Goal: Task Accomplishment & Management: Use online tool/utility

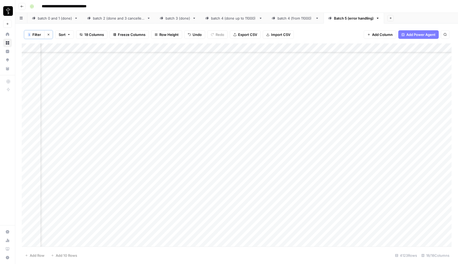
scroll to position [35606, 502]
click at [39, 36] on span "Filter" at bounding box center [36, 34] width 9 height 5
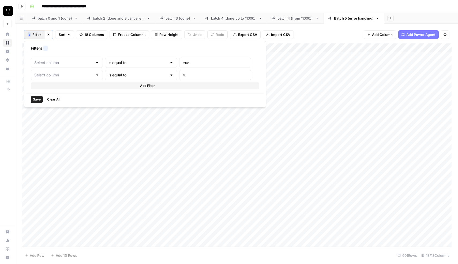
type input "Found"
type input "batch"
click at [38, 28] on div "2 Filter Clear filters Sort 18 Columns Freeze Columns Row Height Undo Redo Expo…" at bounding box center [237, 35] width 430 height 18
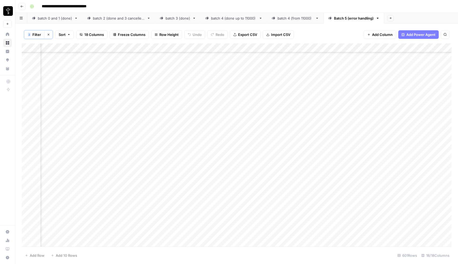
scroll to position [5278, 422]
click at [40, 35] on span "Filter" at bounding box center [36, 34] width 9 height 5
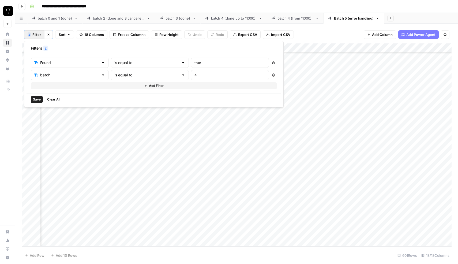
click at [272, 75] on icon "button" at bounding box center [273, 74] width 3 height 3
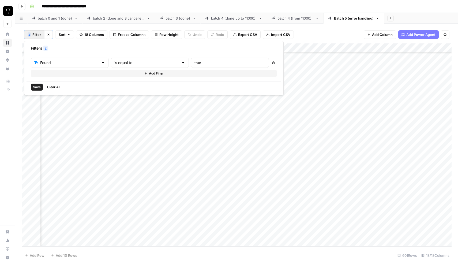
click at [56, 73] on button "Add Filter" at bounding box center [154, 73] width 246 height 7
click at [56, 73] on input "text" at bounding box center [66, 74] width 65 height 5
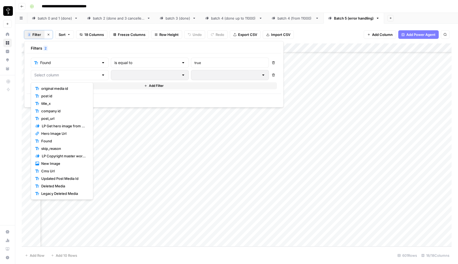
scroll to position [15, 0]
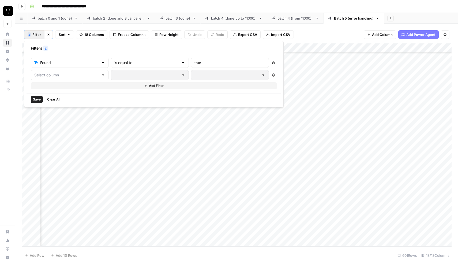
click at [148, 100] on div "Save Clear All" at bounding box center [154, 99] width 255 height 12
click at [38, 100] on span "Save" at bounding box center [37, 99] width 8 height 5
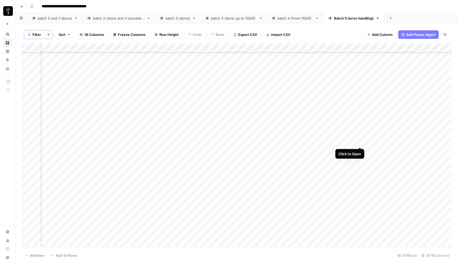
click at [359, 142] on div "Add Column" at bounding box center [237, 144] width 430 height 203
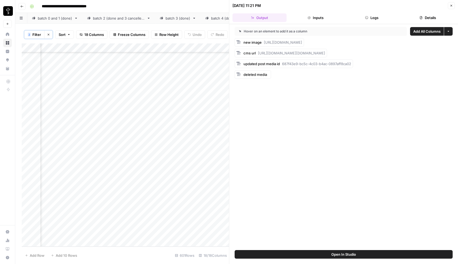
click at [369, 21] on button "Logs" at bounding box center [372, 17] width 54 height 9
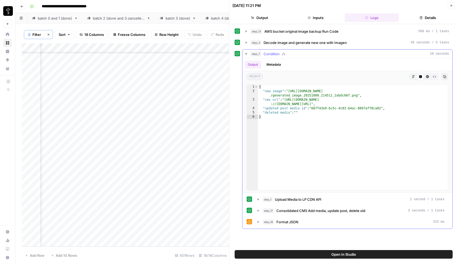
click at [264, 216] on div "step_1 Upload Media to LP CDN API 1 second / 1 tasks step_17 Consolidated CMS A…" at bounding box center [347, 211] width 201 height 32
click at [264, 213] on span "step_17" at bounding box center [268, 210] width 12 height 5
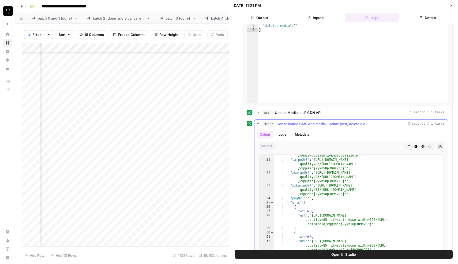
scroll to position [108, 0]
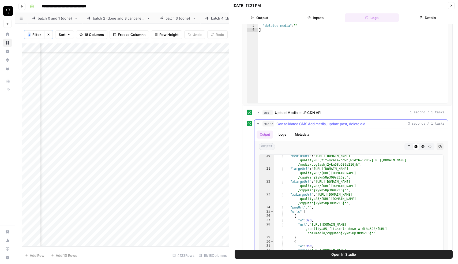
click at [259, 127] on button "step_17 Consolidated CMS Add media, update post, delete old 3 seconds / 1 tasks" at bounding box center [350, 123] width 193 height 9
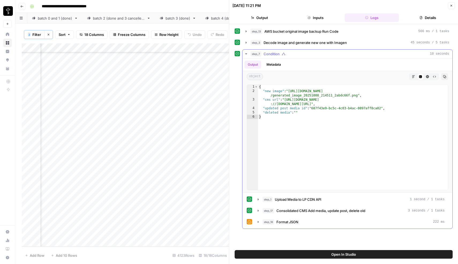
scroll to position [0, 0]
click at [256, 201] on icon "button" at bounding box center [258, 199] width 4 height 4
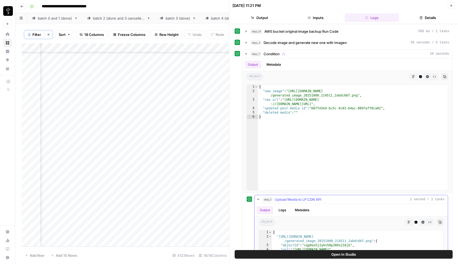
click at [256, 201] on icon "button" at bounding box center [258, 199] width 4 height 4
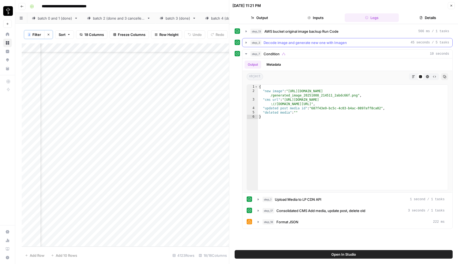
click at [247, 41] on icon "button" at bounding box center [246, 42] width 4 height 4
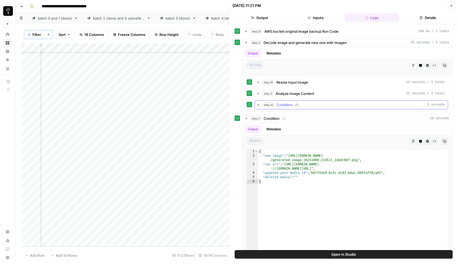
click at [269, 106] on span "step_14" at bounding box center [268, 104] width 12 height 5
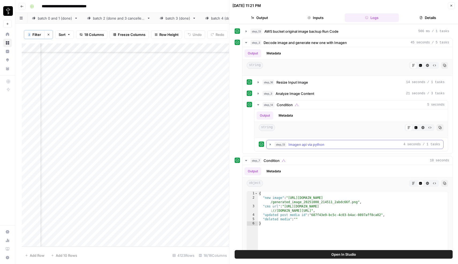
click at [272, 145] on button "step_13 Imagen api via python 4 seconds / 1 tasks" at bounding box center [354, 144] width 177 height 9
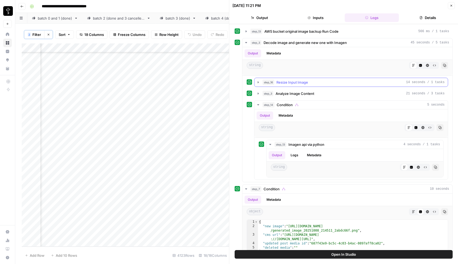
click at [270, 83] on span "step_16" at bounding box center [268, 82] width 12 height 5
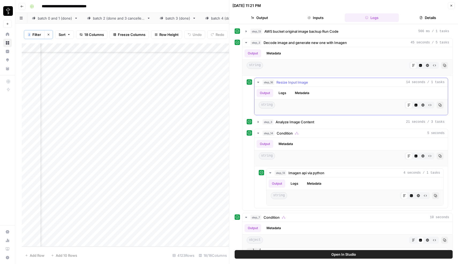
click at [274, 82] on span "step_16" at bounding box center [268, 82] width 12 height 5
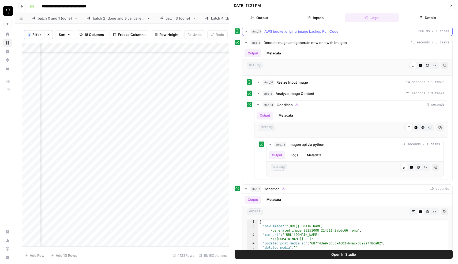
click at [261, 32] on span "step_13" at bounding box center [256, 31] width 12 height 5
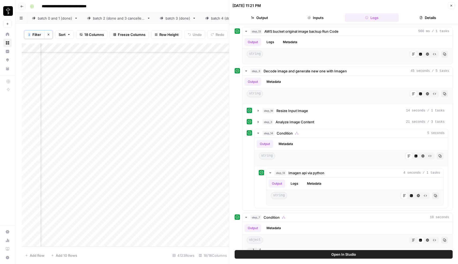
click at [449, 7] on button "Close" at bounding box center [451, 5] width 7 height 7
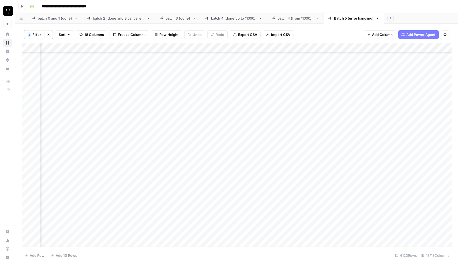
scroll to position [37319, 571]
click at [265, 88] on div "Add Column" at bounding box center [237, 144] width 430 height 203
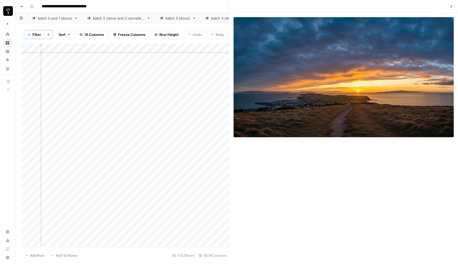
click at [450, 7] on icon "button" at bounding box center [451, 6] width 3 height 3
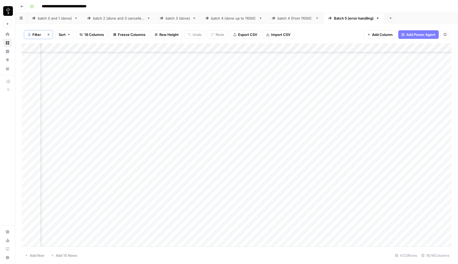
scroll to position [37319, 489]
click at [101, 88] on div "Add Column" at bounding box center [237, 144] width 430 height 203
click at [92, 90] on div "Add Column" at bounding box center [237, 144] width 430 height 203
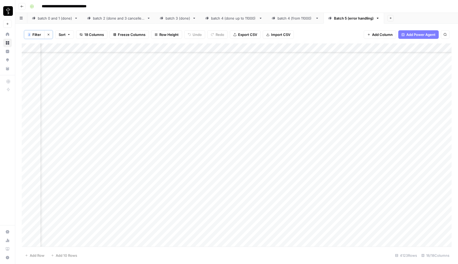
click at [36, 36] on span "Filter" at bounding box center [36, 34] width 9 height 5
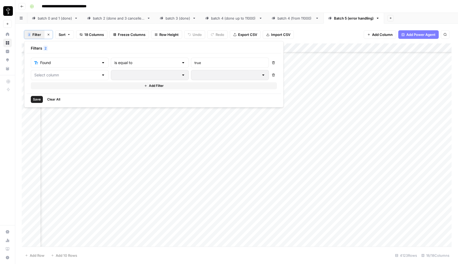
scroll to position [37319, 443]
click at [63, 76] on input "text" at bounding box center [66, 74] width 65 height 5
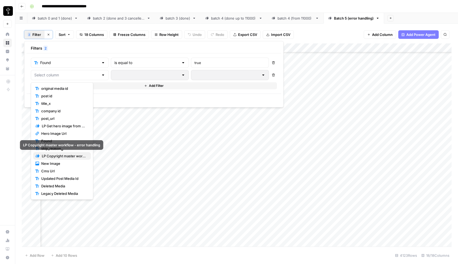
click at [63, 155] on span "LP Copyright master workflow - error handling" at bounding box center [64, 155] width 45 height 5
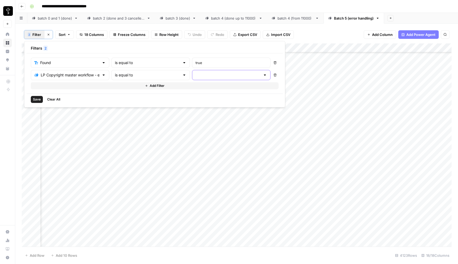
click at [196, 73] on input "text" at bounding box center [228, 74] width 65 height 5
click at [175, 103] on span "error" at bounding box center [189, 103] width 51 height 5
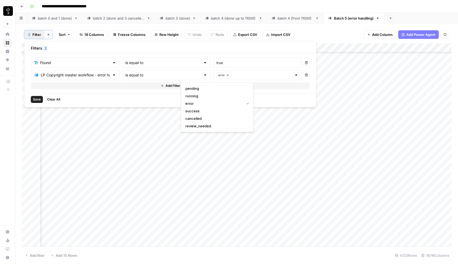
click at [143, 100] on div "Save Clear All" at bounding box center [171, 99] width 288 height 12
click at [36, 98] on span "Save" at bounding box center [37, 99] width 8 height 5
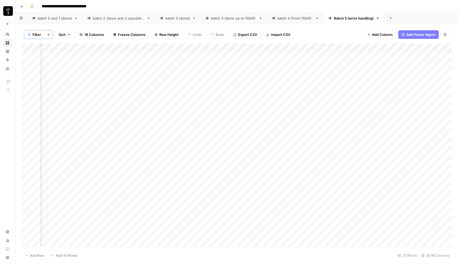
scroll to position [1, 702]
drag, startPoint x: 422, startPoint y: 49, endPoint x: 125, endPoint y: 44, distance: 296.5
click at [125, 44] on div "Add Column" at bounding box center [237, 144] width 430 height 203
click at [193, 107] on div "Add Column" at bounding box center [237, 144] width 430 height 203
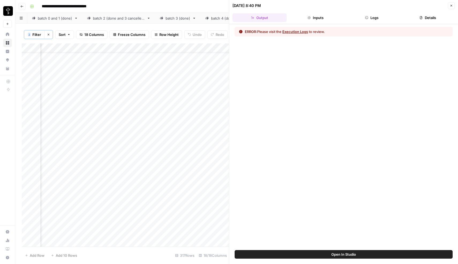
click at [296, 31] on button "Execution Logs" at bounding box center [295, 31] width 26 height 5
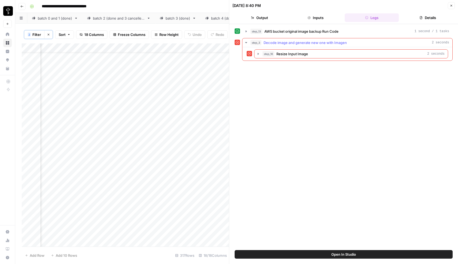
click at [272, 44] on span "Decode image and generate new one with Imagen" at bounding box center [305, 42] width 83 height 5
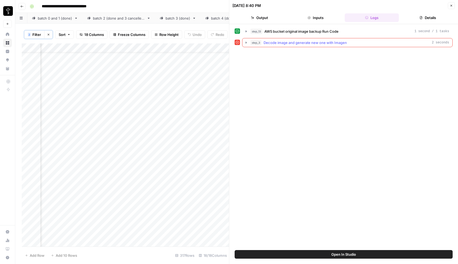
click at [272, 44] on span "Decode image and generate new one with Imagen" at bounding box center [305, 42] width 83 height 5
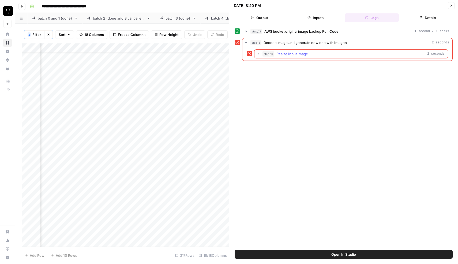
click at [270, 53] on span "step_16" at bounding box center [268, 53] width 12 height 5
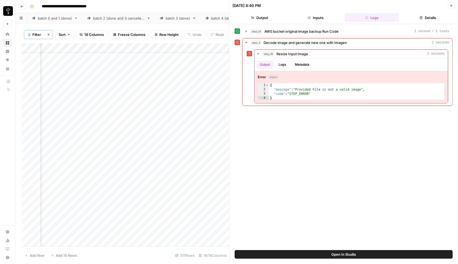
scroll to position [14, 523]
click at [60, 107] on div "Add Column" at bounding box center [125, 144] width 207 height 203
type textarea "**"
click at [141, 115] on div "Add Column" at bounding box center [125, 144] width 207 height 203
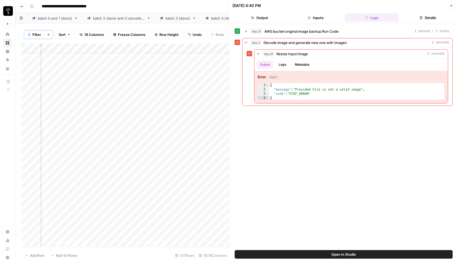
scroll to position [14, 636]
click at [145, 115] on div "Add Column" at bounding box center [125, 144] width 207 height 203
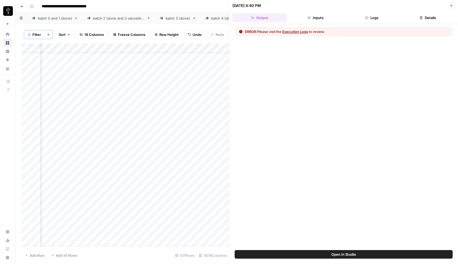
click at [296, 32] on button "Execution Logs" at bounding box center [295, 31] width 26 height 5
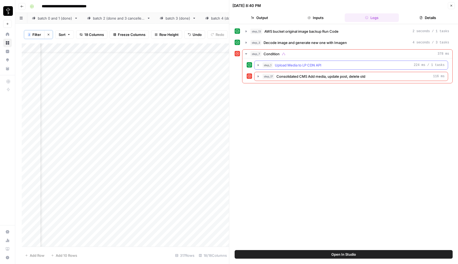
click at [276, 66] on span "Upload Media to LP CDN API" at bounding box center [298, 64] width 47 height 5
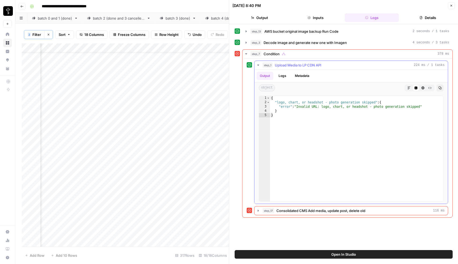
click at [276, 66] on span "Upload Media to LP CDN API" at bounding box center [298, 64] width 47 height 5
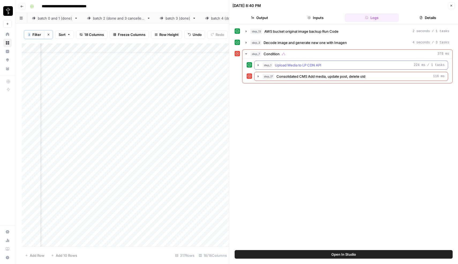
click at [265, 66] on span "step_1" at bounding box center [267, 64] width 10 height 5
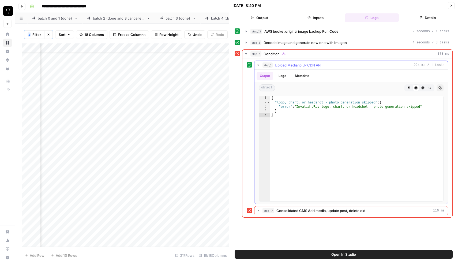
click at [264, 66] on span "step_1" at bounding box center [267, 64] width 10 height 5
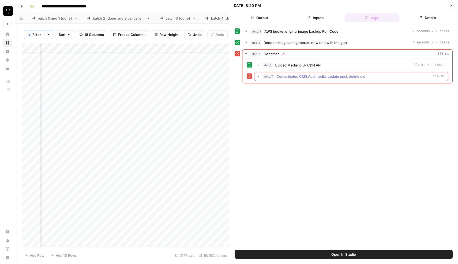
click at [263, 74] on span "step_17" at bounding box center [268, 76] width 12 height 5
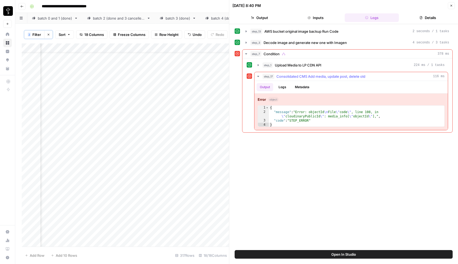
click at [263, 74] on span "step_17" at bounding box center [268, 76] width 12 height 5
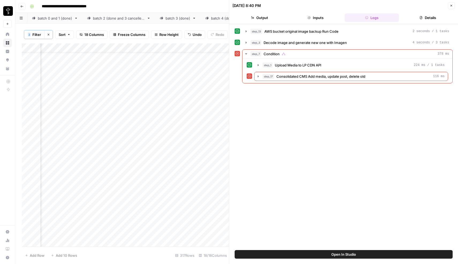
click at [176, 115] on div "Add Column" at bounding box center [125, 144] width 207 height 203
type textarea "**"
click at [138, 125] on div "Add Column" at bounding box center [125, 144] width 207 height 203
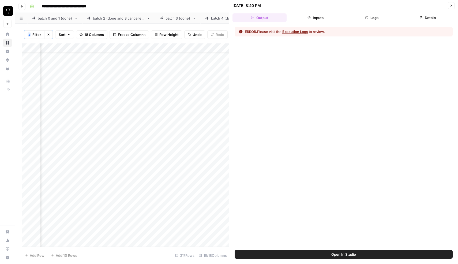
click at [292, 30] on button "Execution Logs" at bounding box center [295, 31] width 26 height 5
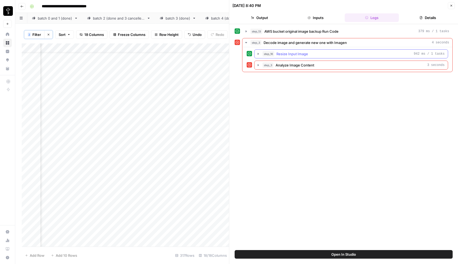
click at [268, 56] on span "step_16" at bounding box center [268, 53] width 12 height 5
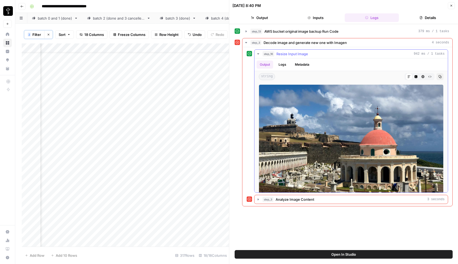
click at [270, 55] on span "step_16" at bounding box center [268, 53] width 12 height 5
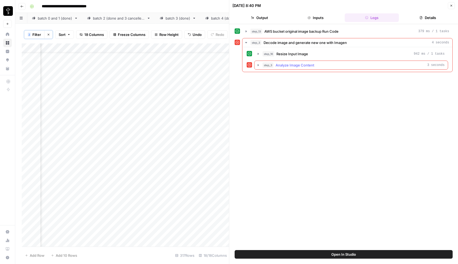
click at [267, 63] on span "step_3" at bounding box center [267, 64] width 11 height 5
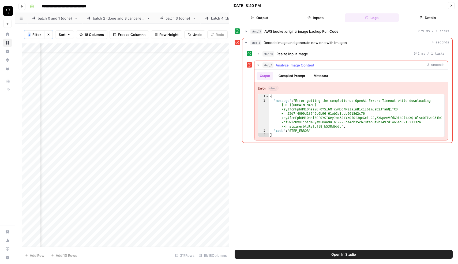
click at [266, 65] on span "step_3" at bounding box center [267, 64] width 11 height 5
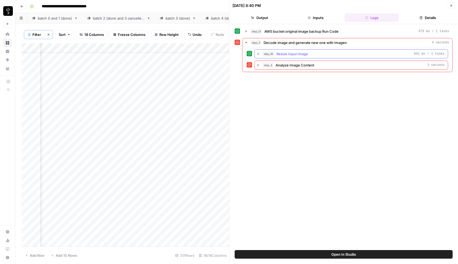
click at [261, 57] on button "step_16 Resize Input Image 942 ms / 1 tasks" at bounding box center [350, 54] width 193 height 9
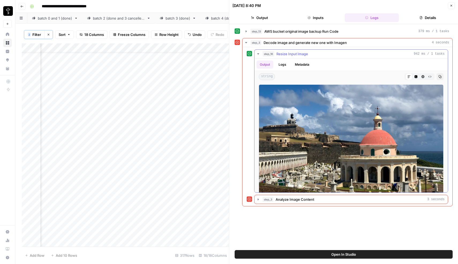
click at [262, 55] on button "step_16 Resize Input Image 942 ms / 1 tasks" at bounding box center [350, 54] width 193 height 9
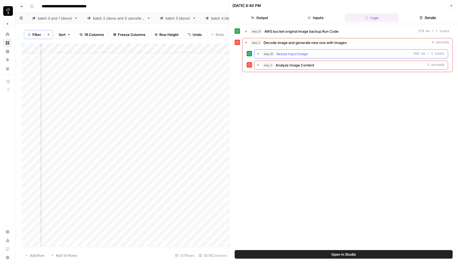
click at [262, 55] on button "step_16 Resize Input Image 942 ms / 1 tasks" at bounding box center [350, 54] width 193 height 9
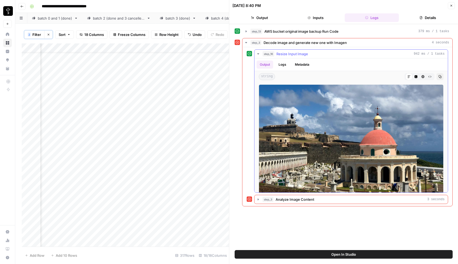
click at [262, 55] on button "step_16 Resize Input Image 942 ms / 1 tasks" at bounding box center [350, 54] width 193 height 9
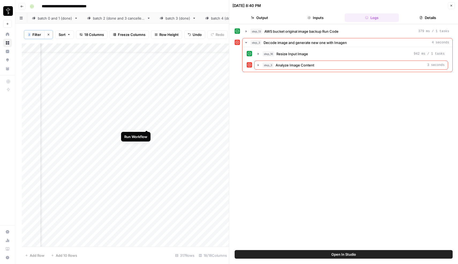
click at [145, 124] on div "Add Column" at bounding box center [125, 144] width 207 height 203
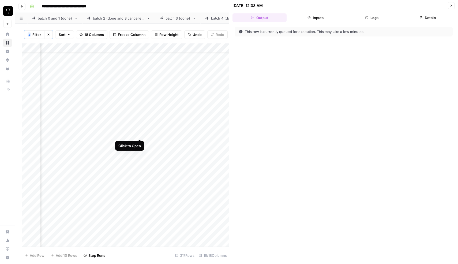
click at [138, 134] on div "Add Column" at bounding box center [125, 144] width 207 height 203
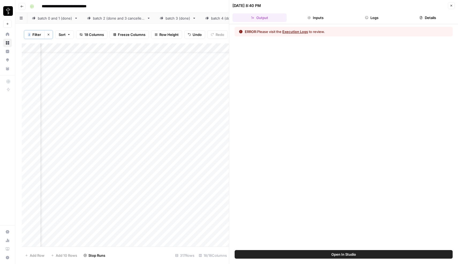
click at [297, 32] on button "Execution Logs" at bounding box center [295, 31] width 26 height 5
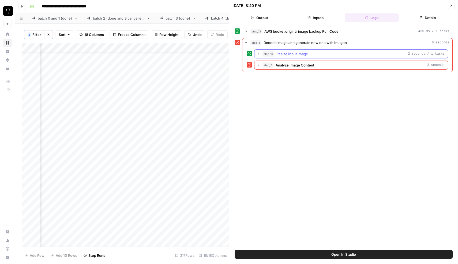
click at [283, 55] on span "Resize Input Image" at bounding box center [292, 53] width 32 height 5
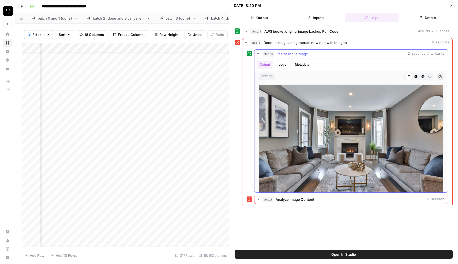
click at [285, 55] on span "Resize Input Image" at bounding box center [292, 53] width 32 height 5
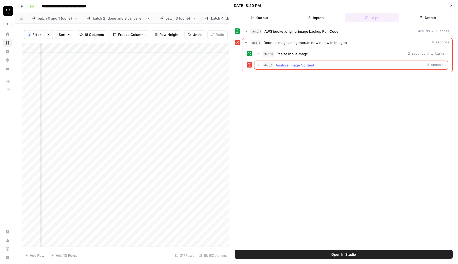
click at [276, 66] on span "Analyze Image Content" at bounding box center [295, 64] width 39 height 5
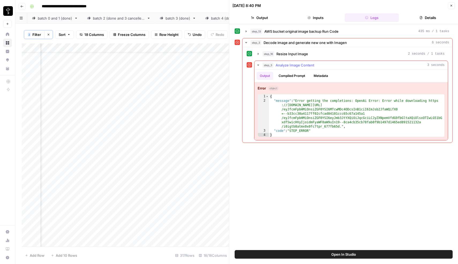
click at [276, 66] on span "Analyze Image Content" at bounding box center [295, 64] width 39 height 5
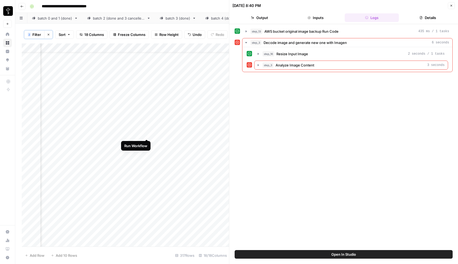
click at [145, 133] on div "Add Column" at bounding box center [125, 144] width 207 height 203
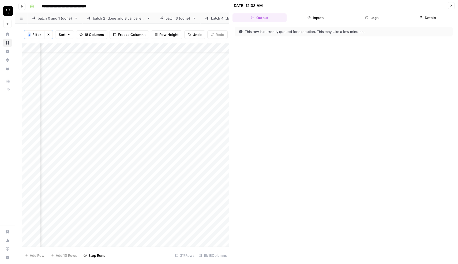
scroll to position [14, 628]
click at [177, 126] on div "Add Column" at bounding box center [125, 144] width 207 height 203
type textarea "***"
click at [140, 125] on div "Add Column" at bounding box center [125, 144] width 207 height 203
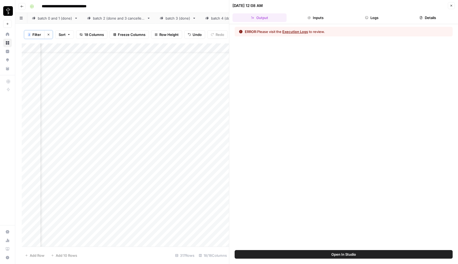
click at [299, 33] on button "Execution Logs" at bounding box center [295, 31] width 26 height 5
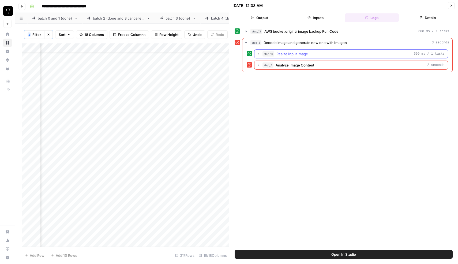
click at [278, 56] on span "Resize Input Image" at bounding box center [292, 53] width 32 height 5
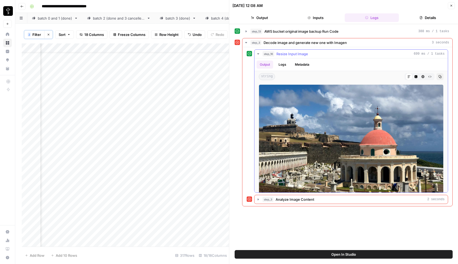
click at [281, 55] on span "Resize Input Image" at bounding box center [292, 53] width 32 height 5
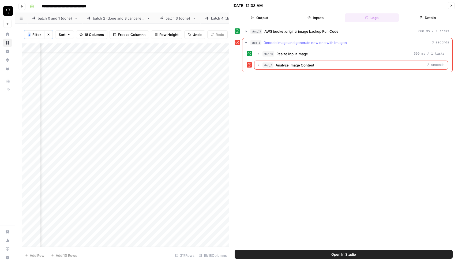
click at [266, 42] on span "Decode image and generate new one with Imagen" at bounding box center [305, 42] width 83 height 5
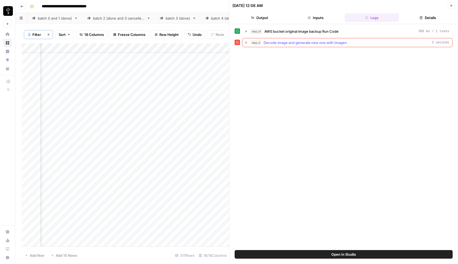
click at [266, 42] on span "Decode image and generate new one with Imagen" at bounding box center [305, 42] width 83 height 5
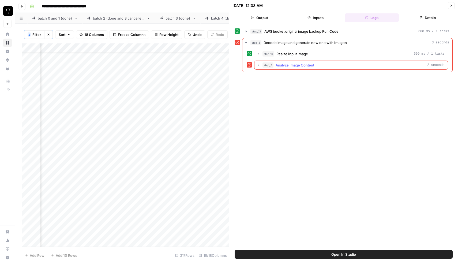
click at [267, 63] on span "step_3" at bounding box center [267, 64] width 11 height 5
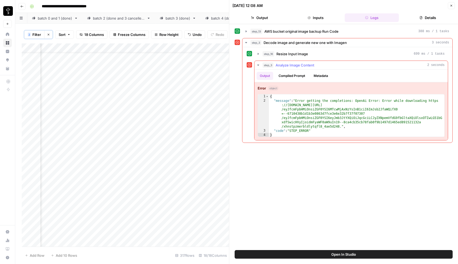
click at [267, 63] on span "step_3" at bounding box center [267, 64] width 11 height 5
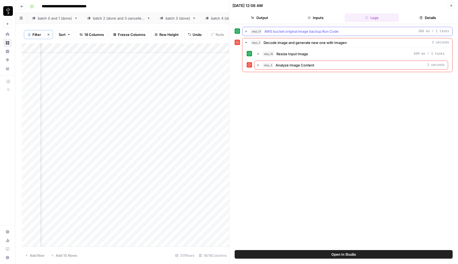
click at [258, 32] on span "step_13" at bounding box center [256, 31] width 12 height 5
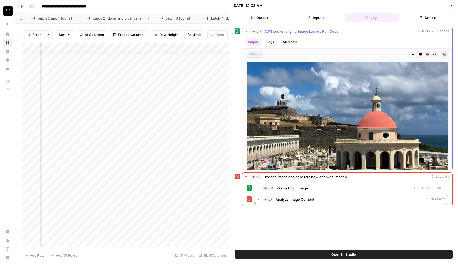
click at [258, 32] on span "step_13" at bounding box center [256, 31] width 12 height 5
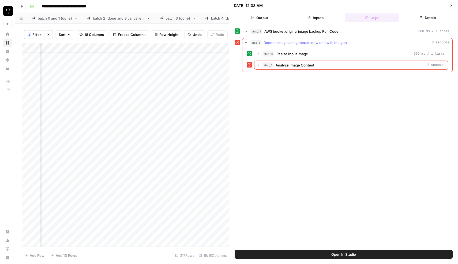
click at [265, 67] on span "step_3" at bounding box center [267, 64] width 11 height 5
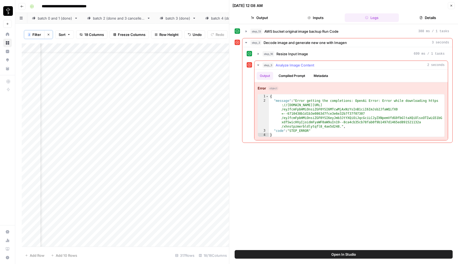
click at [265, 67] on span "step_3" at bounding box center [267, 64] width 11 height 5
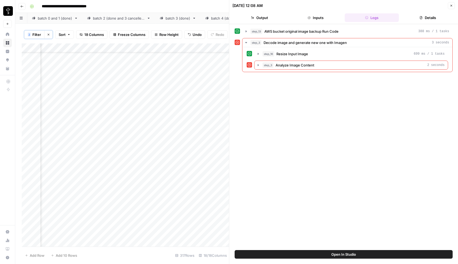
scroll to position [21, 629]
click at [153, 135] on div "Add Column" at bounding box center [125, 144] width 207 height 203
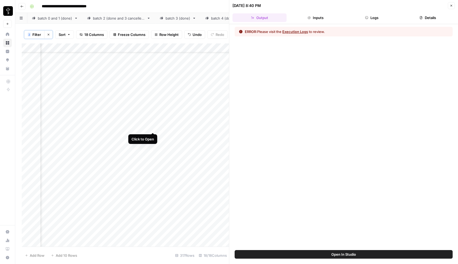
click at [153, 126] on div "Add Column" at bounding box center [125, 144] width 207 height 203
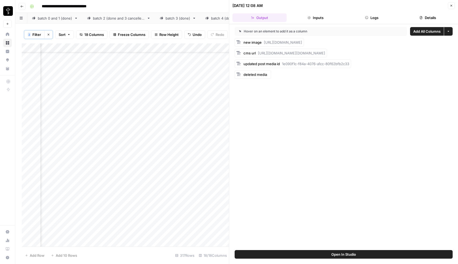
click at [368, 21] on button "Logs" at bounding box center [372, 17] width 54 height 9
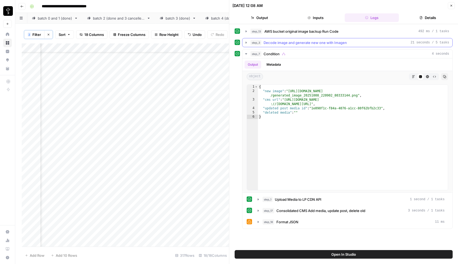
click at [274, 45] on span "Decode image and generate new one with Imagen" at bounding box center [305, 42] width 83 height 5
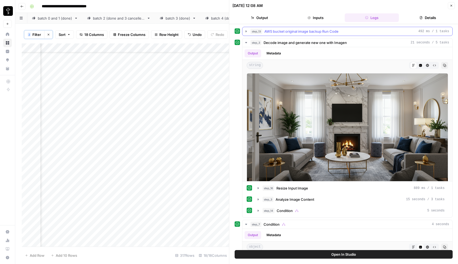
click at [265, 31] on span "AWS bucket original image backup Run Code" at bounding box center [301, 31] width 74 height 5
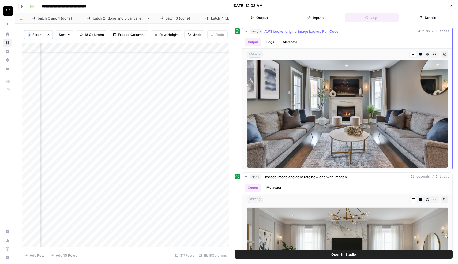
scroll to position [20, 0]
click at [452, 7] on button "Close" at bounding box center [451, 5] width 7 height 7
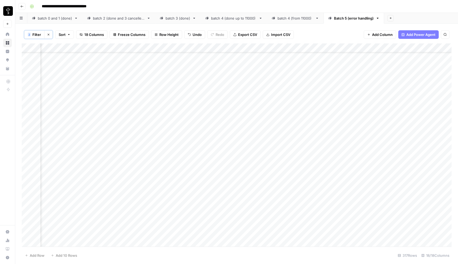
scroll to position [36, 602]
click at [180, 120] on div "Add Column" at bounding box center [237, 144] width 430 height 203
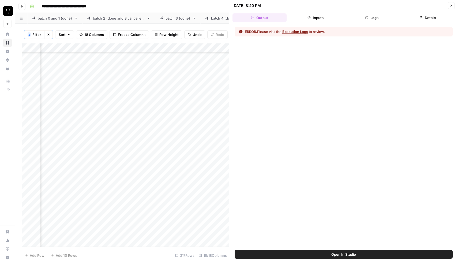
click at [295, 32] on button "Execution Logs" at bounding box center [295, 31] width 26 height 5
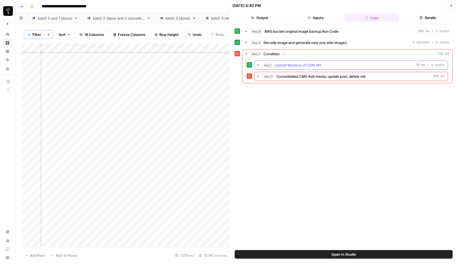
click at [281, 68] on button "step_1 Upload Media to LP CDN API 79 ms / 1 tasks" at bounding box center [350, 65] width 193 height 9
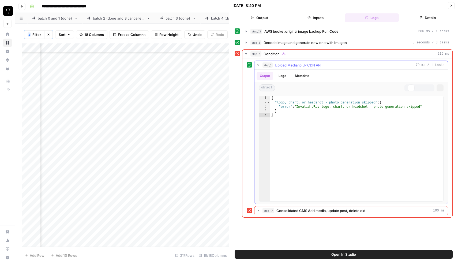
click at [281, 68] on button "step_1 Upload Media to LP CDN API 79 ms / 1 tasks" at bounding box center [350, 65] width 193 height 9
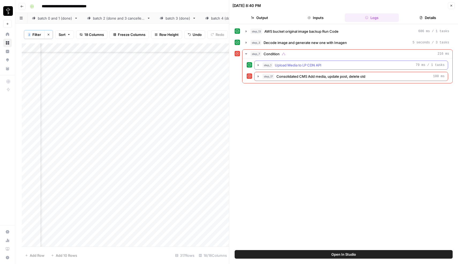
click at [279, 67] on span "Upload Media to LP CDN API" at bounding box center [298, 64] width 47 height 5
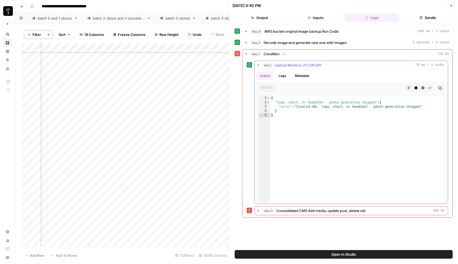
click at [279, 67] on span "Upload Media to LP CDN API" at bounding box center [298, 64] width 47 height 5
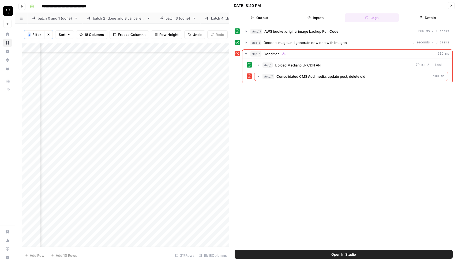
click at [212, 121] on div "Add Column" at bounding box center [125, 144] width 207 height 203
type textarea "**"
click at [247, 31] on icon "button" at bounding box center [246, 31] width 4 height 4
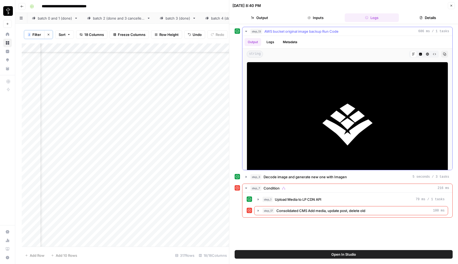
click at [247, 31] on icon "button" at bounding box center [246, 31] width 2 height 1
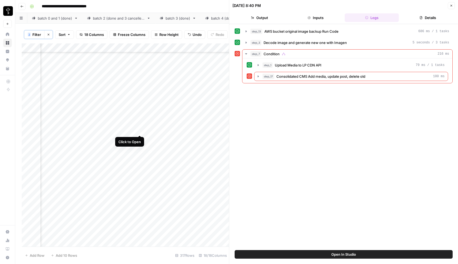
click at [140, 130] on div "Add Column" at bounding box center [125, 144] width 207 height 203
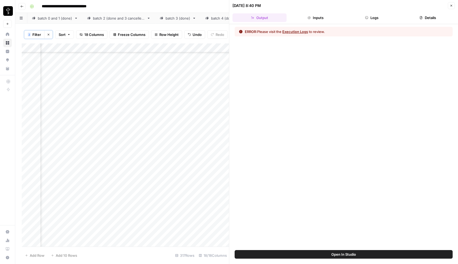
click at [296, 31] on button "Execution Logs" at bounding box center [295, 31] width 26 height 5
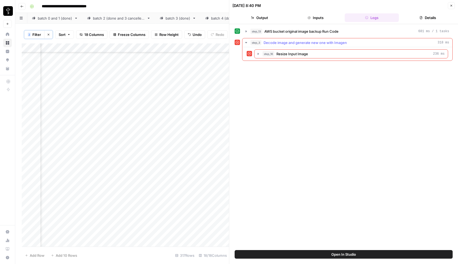
click at [285, 43] on span "Decode image and generate new one with Imagen" at bounding box center [305, 42] width 83 height 5
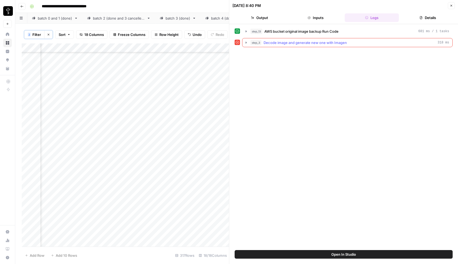
click at [285, 43] on span "Decode image and generate new one with Imagen" at bounding box center [305, 42] width 83 height 5
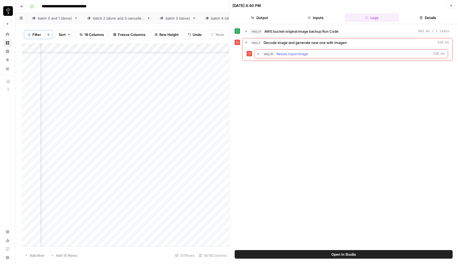
click at [277, 54] on span "Resize Input Image" at bounding box center [292, 53] width 32 height 5
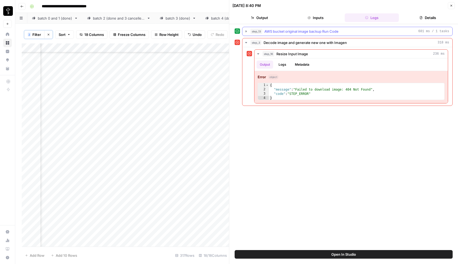
click at [262, 34] on span "step_13" at bounding box center [256, 31] width 12 height 5
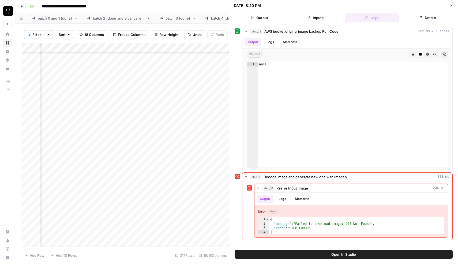
click at [162, 129] on div "Add Column" at bounding box center [125, 144] width 207 height 203
click at [84, 128] on div "Add Column" at bounding box center [125, 144] width 207 height 203
type textarea "***"
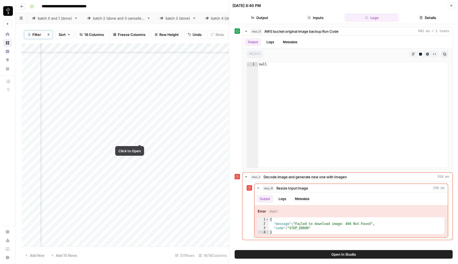
click at [138, 138] on div "Add Column" at bounding box center [125, 144] width 207 height 203
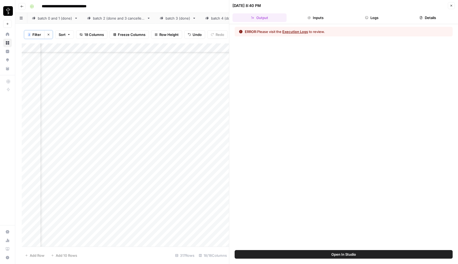
click at [141, 48] on div "Add Column" at bounding box center [125, 144] width 207 height 203
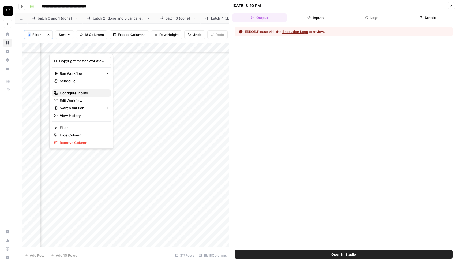
click at [78, 93] on span "Configure Inputs" at bounding box center [83, 92] width 47 height 5
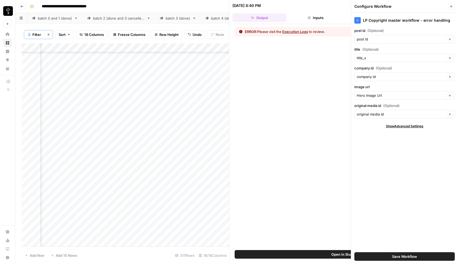
click at [453, 7] on button "Close" at bounding box center [451, 6] width 7 height 7
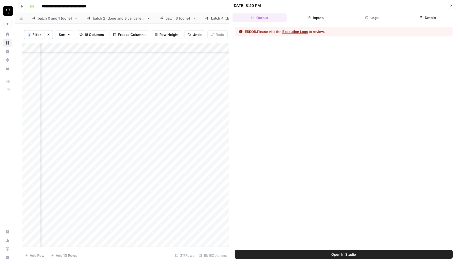
click at [140, 47] on div "Add Column" at bounding box center [125, 144] width 207 height 203
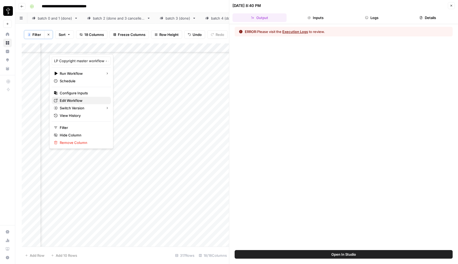
click at [69, 99] on span "Edit Workflow" at bounding box center [83, 100] width 47 height 5
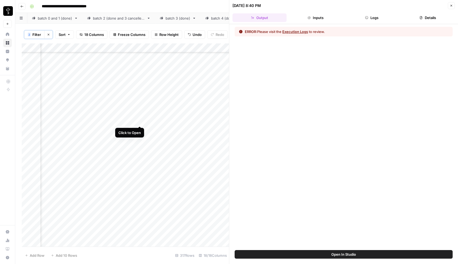
click at [139, 121] on div "Add Column" at bounding box center [125, 144] width 207 height 203
click at [302, 30] on button "Execution Logs" at bounding box center [295, 31] width 26 height 5
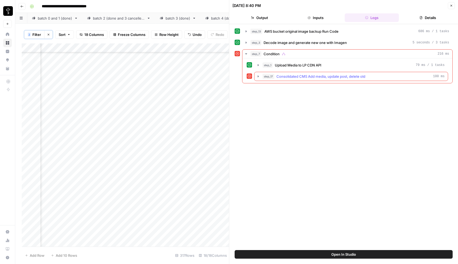
click at [277, 76] on span "Consolidated CMS Add media, update post, delete old" at bounding box center [320, 76] width 89 height 5
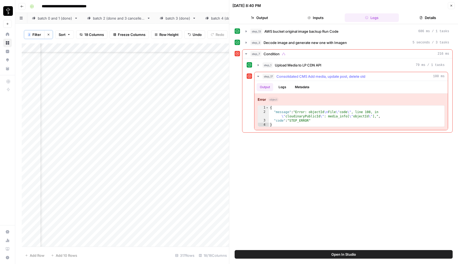
click at [277, 76] on span "Consolidated CMS Add media, update post, delete old" at bounding box center [320, 76] width 89 height 5
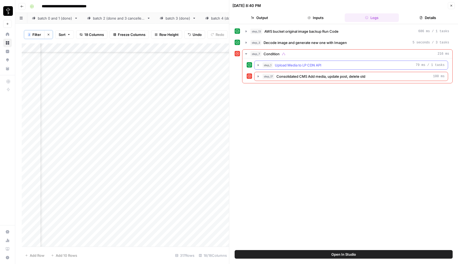
click at [277, 66] on span "Upload Media to LP CDN API" at bounding box center [298, 64] width 47 height 5
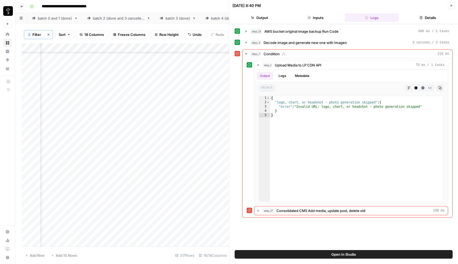
scroll to position [36, 561]
click at [98, 120] on div "Add Column" at bounding box center [125, 144] width 207 height 203
click at [266, 211] on span "step_17" at bounding box center [268, 210] width 12 height 5
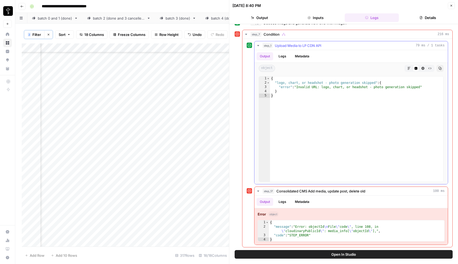
scroll to position [0, 0]
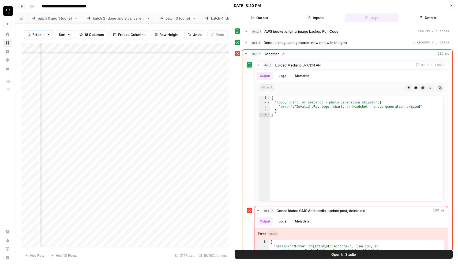
click at [453, 9] on button "Close" at bounding box center [451, 5] width 7 height 7
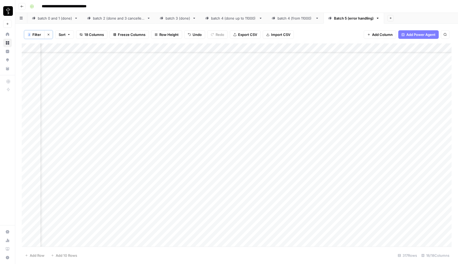
scroll to position [24, 382]
click at [186, 131] on div "Add Column" at bounding box center [237, 144] width 430 height 203
click at [186, 131] on input "**********" at bounding box center [209, 134] width 86 height 6
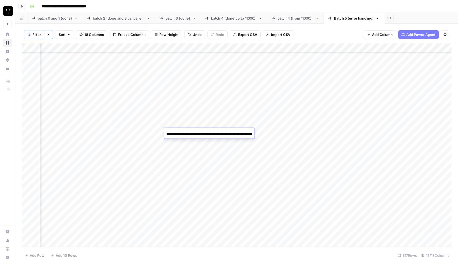
scroll to position [24, 336]
click at [104, 131] on div "Add Column" at bounding box center [237, 144] width 430 height 203
click at [107, 131] on div "Add Column" at bounding box center [237, 144] width 430 height 203
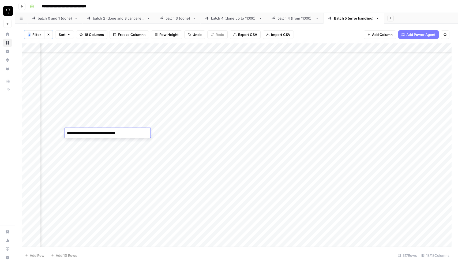
click at [107, 131] on textarea "**********" at bounding box center [108, 132] width 86 height 7
click at [220, 133] on div "Add Column" at bounding box center [237, 144] width 430 height 203
click at [220, 133] on textarea "**********" at bounding box center [200, 132] width 86 height 7
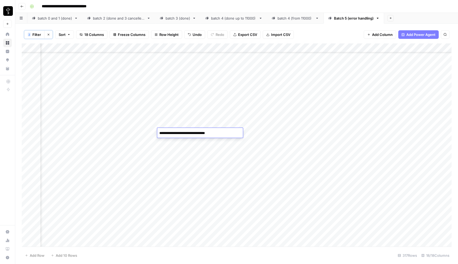
scroll to position [24, 70]
click at [106, 131] on div "Add Column" at bounding box center [237, 144] width 430 height 203
click at [106, 131] on textarea "**********" at bounding box center [90, 132] width 86 height 7
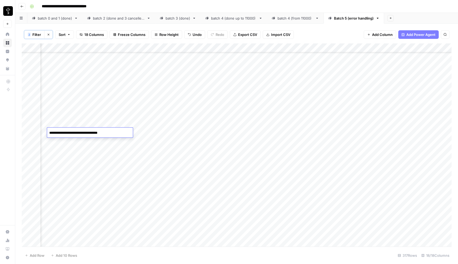
scroll to position [24, 22]
click at [182, 131] on div "Add Column" at bounding box center [237, 144] width 430 height 203
click at [83, 132] on div "Add Column" at bounding box center [237, 144] width 430 height 203
click at [219, 48] on div "Add Column" at bounding box center [237, 144] width 430 height 203
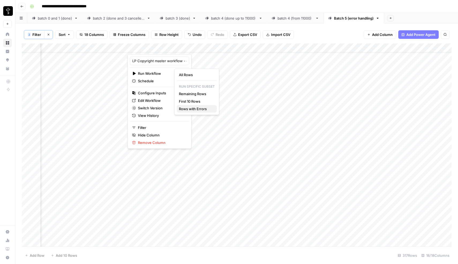
click at [205, 109] on span "Rows with Errors" at bounding box center [196, 108] width 34 height 5
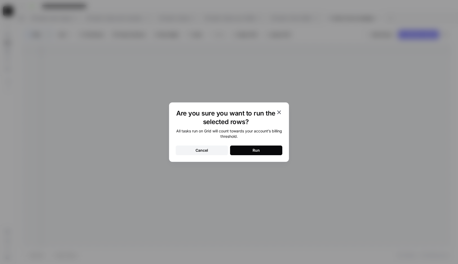
click at [244, 151] on button "Run" at bounding box center [256, 150] width 52 height 10
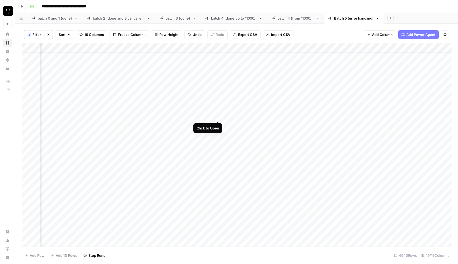
click at [218, 116] on div "Add Column" at bounding box center [237, 144] width 430 height 203
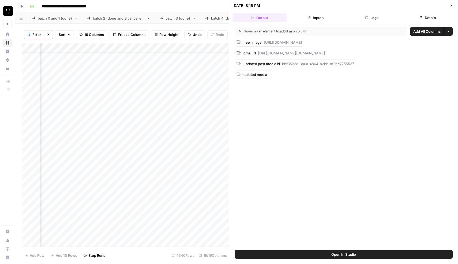
click at [369, 21] on button "Logs" at bounding box center [372, 17] width 54 height 9
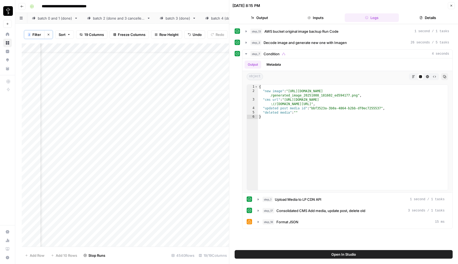
click at [450, 3] on button "Close" at bounding box center [451, 5] width 7 height 7
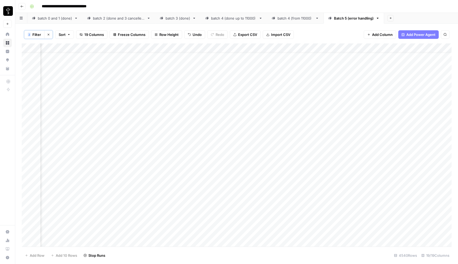
scroll to position [9, 564]
click at [33, 38] on button "2 Filter" at bounding box center [34, 34] width 20 height 9
click at [37, 27] on div "2 Filter Clear filters Sort 19 Columns Freeze Columns Row Height Undo Redo Expo…" at bounding box center [237, 35] width 430 height 18
click at [51, 35] on button "Clear filters" at bounding box center [48, 34] width 9 height 9
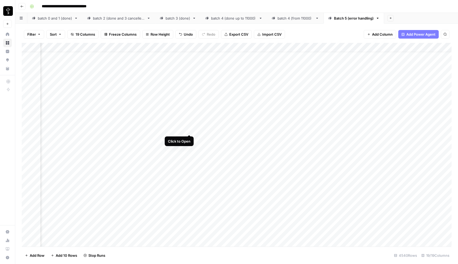
click at [189, 129] on div "Add Column" at bounding box center [237, 145] width 430 height 204
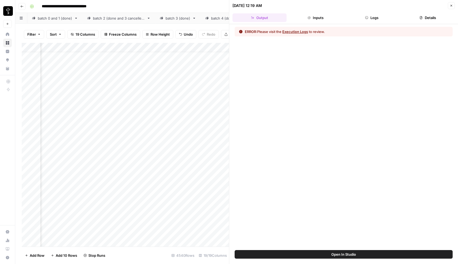
click at [300, 33] on button "Execution Logs" at bounding box center [295, 31] width 26 height 5
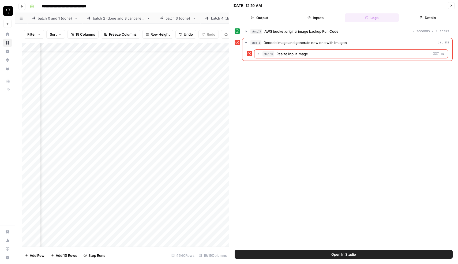
click at [421, 18] on icon "button" at bounding box center [420, 17] width 3 height 3
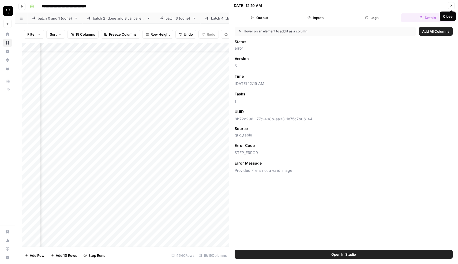
click at [450, 5] on icon "button" at bounding box center [451, 5] width 3 height 3
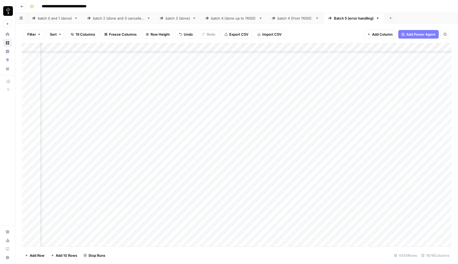
scroll to position [618, 593]
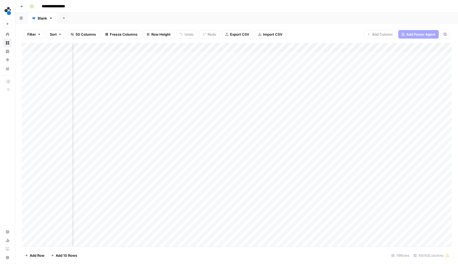
scroll to position [0, 55]
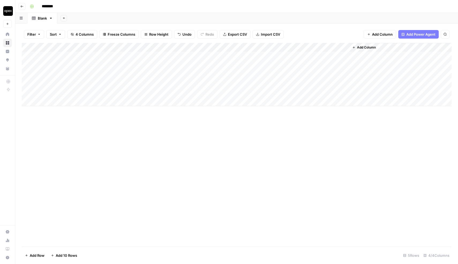
click at [53, 6] on input "********" at bounding box center [54, 6] width 30 height 9
type input "**********"
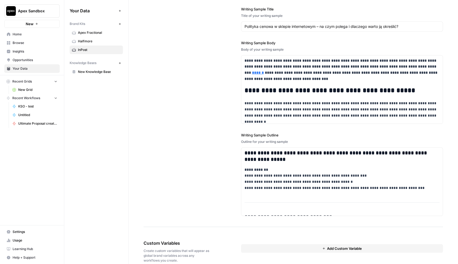
scroll to position [742, 0]
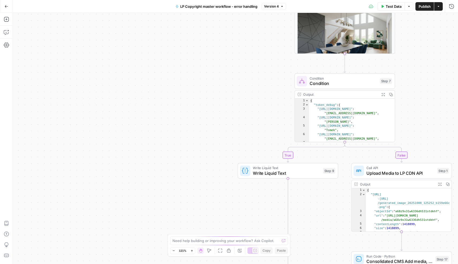
drag, startPoint x: 246, startPoint y: 97, endPoint x: 122, endPoint y: 98, distance: 124.3
click at [122, 99] on div "true false Workflow Input Settings Inputs Run Code · Python AWS bucket original…" at bounding box center [235, 138] width 445 height 251
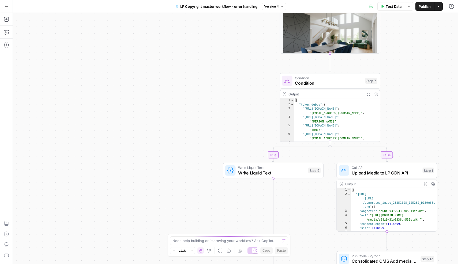
drag, startPoint x: 174, startPoint y: 97, endPoint x: 147, endPoint y: 97, distance: 27.3
click at [146, 97] on div "true false Workflow Input Settings Inputs Run Code · Python AWS bucket original…" at bounding box center [235, 138] width 445 height 251
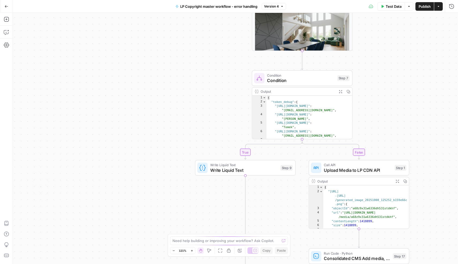
drag, startPoint x: 147, startPoint y: 97, endPoint x: 136, endPoint y: 94, distance: 11.8
click at [136, 94] on div "true false Workflow Input Settings Inputs Run Code · Python AWS bucket original…" at bounding box center [235, 138] width 445 height 251
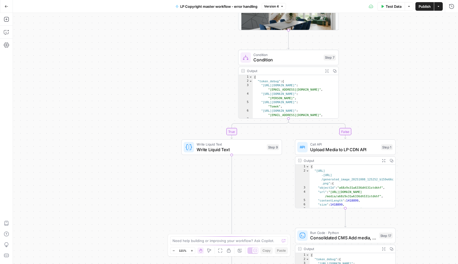
drag, startPoint x: 156, startPoint y: 103, endPoint x: 142, endPoint y: 82, distance: 24.7
click at [142, 82] on div "true false Workflow Input Settings Inputs Run Code · Python AWS bucket original…" at bounding box center [235, 138] width 445 height 251
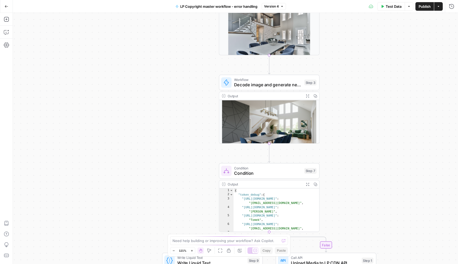
drag, startPoint x: 217, startPoint y: 74, endPoint x: 198, endPoint y: 188, distance: 114.9
click at [198, 188] on div "true false Workflow Input Settings Inputs Run Code · Python AWS bucket original…" at bounding box center [235, 138] width 445 height 251
click at [277, 176] on div "Condition Condition Step 7 Copy step Delete step Add Note Test" at bounding box center [269, 171] width 101 height 16
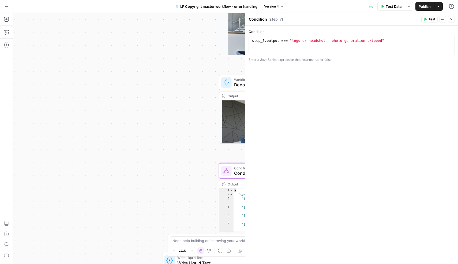
click at [452, 19] on icon "button" at bounding box center [451, 19] width 3 height 3
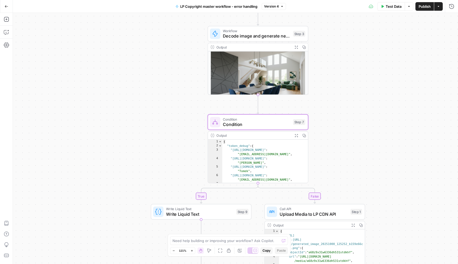
drag, startPoint x: 372, startPoint y: 94, endPoint x: 361, endPoint y: 44, distance: 51.3
click at [361, 44] on div "true false Workflow Input Settings Inputs Run Code · Python AWS bucket original…" at bounding box center [235, 138] width 445 height 251
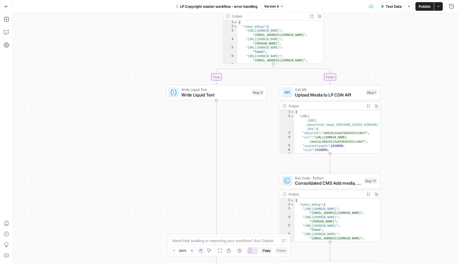
drag, startPoint x: 150, startPoint y: 175, endPoint x: 166, endPoint y: 57, distance: 118.8
click at [166, 57] on div "true false Workflow Input Settings Inputs Run Code · Python AWS bucket original…" at bounding box center [235, 138] width 445 height 251
click at [181, 92] on span "Write Liquid Text" at bounding box center [214, 94] width 67 height 6
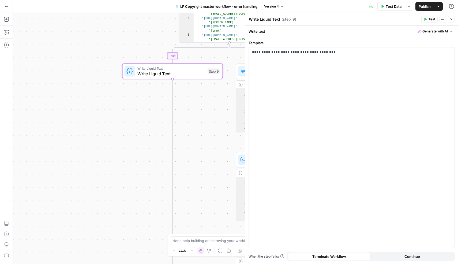
drag, startPoint x: 173, startPoint y: 144, endPoint x: 121, endPoint y: 115, distance: 59.7
click at [121, 115] on div "true false Workflow Input Settings Inputs Run Code · Python AWS bucket original…" at bounding box center [235, 138] width 445 height 251
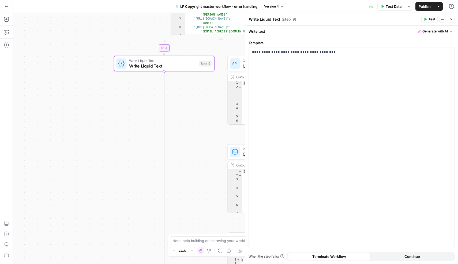
click at [453, 18] on button "Close" at bounding box center [451, 19] width 7 height 7
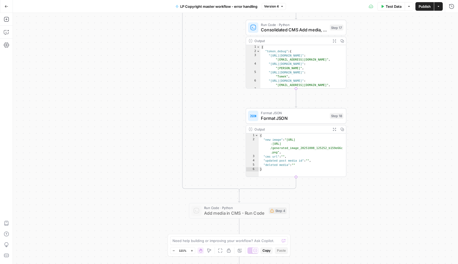
drag, startPoint x: 362, startPoint y: 169, endPoint x: 373, endPoint y: 79, distance: 90.9
click at [381, 42] on div "true false Workflow Input Settings Inputs Run Code · Python AWS bucket original…" at bounding box center [235, 138] width 445 height 251
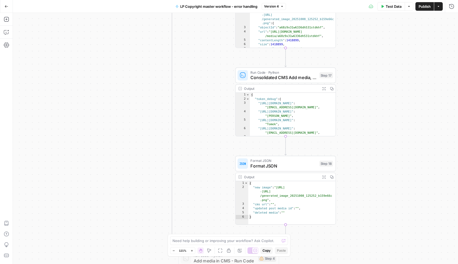
drag, startPoint x: 361, startPoint y: 170, endPoint x: 348, endPoint y: 240, distance: 71.3
click at [348, 241] on div "true false Workflow Input Settings Inputs Run Code · Python AWS bucket original…" at bounding box center [235, 138] width 445 height 251
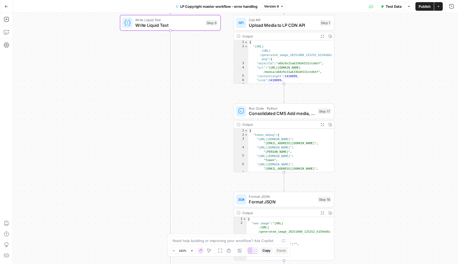
drag, startPoint x: 358, startPoint y: 175, endPoint x: 358, endPoint y: 186, distance: 11.3
click at [358, 193] on div "true false Workflow Input Settings Inputs Run Code · Python AWS bucket original…" at bounding box center [235, 138] width 445 height 251
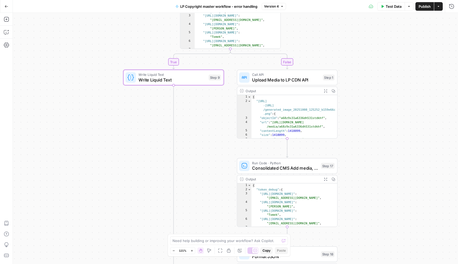
drag, startPoint x: 359, startPoint y: 83, endPoint x: 363, endPoint y: 129, distance: 46.7
click at [363, 129] on div "true false Workflow Input Settings Inputs Run Code · Python AWS bucket original…" at bounding box center [235, 138] width 445 height 251
click at [193, 78] on span "Write Liquid Text" at bounding box center [171, 79] width 67 height 6
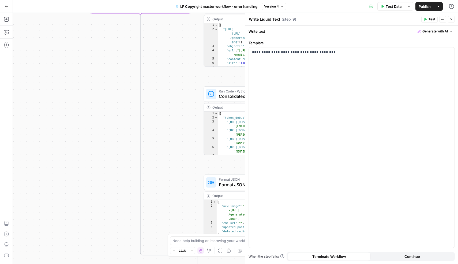
drag, startPoint x: 203, startPoint y: 157, endPoint x: 169, endPoint y: 85, distance: 79.4
click at [169, 85] on div "true false Workflow Input Settings Inputs Run Code · Python AWS bucket original…" at bounding box center [235, 138] width 445 height 251
click at [450, 19] on icon "button" at bounding box center [451, 19] width 3 height 3
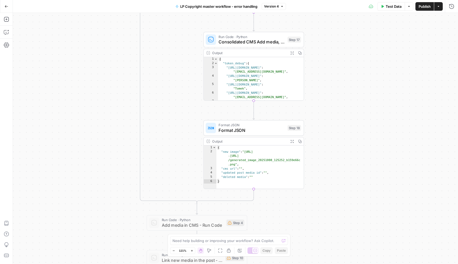
drag, startPoint x: 375, startPoint y: 137, endPoint x: 383, endPoint y: 17, distance: 120.5
click at [383, 17] on div "true false Workflow Input Settings Inputs Run Code · Python AWS bucket original…" at bounding box center [235, 138] width 445 height 251
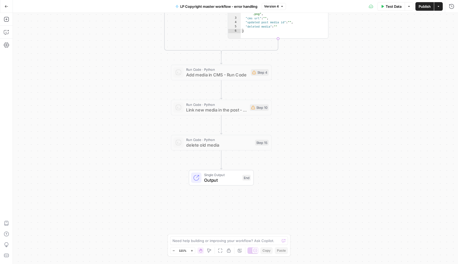
drag, startPoint x: 359, startPoint y: 142, endPoint x: 375, endPoint y: 58, distance: 85.4
click at [375, 58] on div "true false Workflow Input Settings Inputs Run Code · Python AWS bucket original…" at bounding box center [235, 138] width 445 height 251
click at [5, 33] on icon "button" at bounding box center [6, 31] width 5 height 5
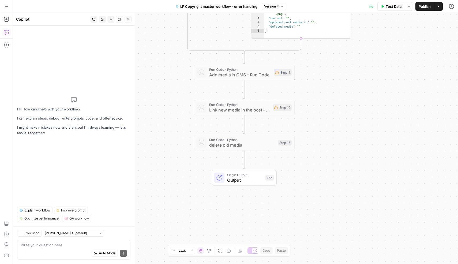
click at [41, 245] on textarea at bounding box center [74, 244] width 106 height 5
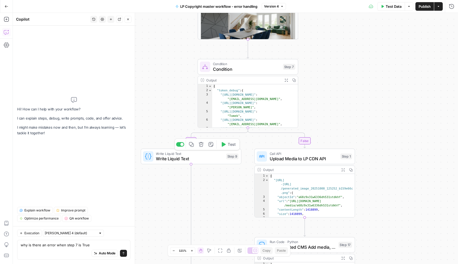
type textarea "why is there an error when step 7 is True?"
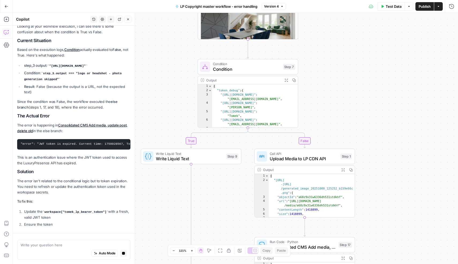
scroll to position [56, 0]
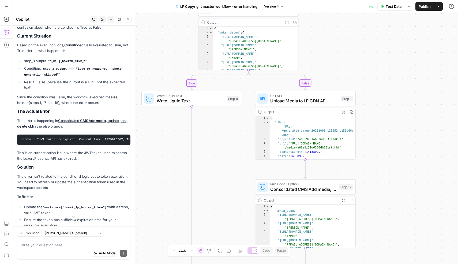
drag, startPoint x: 208, startPoint y: 131, endPoint x: 210, endPoint y: 179, distance: 48.5
click at [210, 179] on div "true false Workflow Input Settings Inputs Run Code · Python AWS bucket original…" at bounding box center [235, 138] width 445 height 251
click at [276, 98] on span "Upload Media to LP CDN API" at bounding box center [304, 100] width 68 height 6
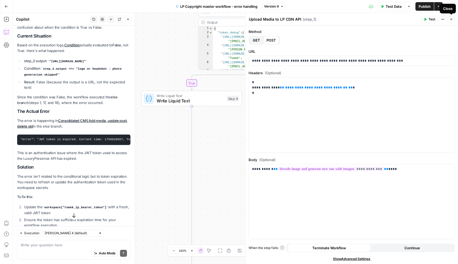
click at [452, 21] on button "Close" at bounding box center [451, 19] width 7 height 7
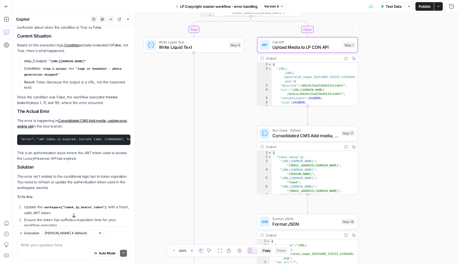
drag, startPoint x: 385, startPoint y: 111, endPoint x: 393, endPoint y: 43, distance: 69.0
click at [393, 43] on div "true false Workflow Input Settings Inputs Run Code · Python AWS bucket original…" at bounding box center [235, 138] width 445 height 251
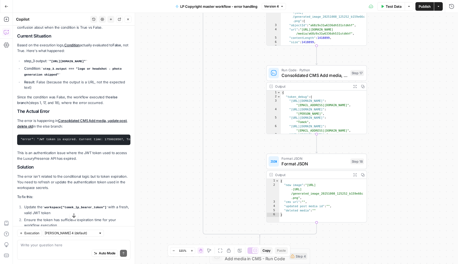
drag, startPoint x: 380, startPoint y: 134, endPoint x: 384, endPoint y: 91, distance: 43.8
click at [384, 91] on div "true false Workflow Input Settings Inputs Run Code · Python AWS bucket original…" at bounding box center [235, 138] width 445 height 251
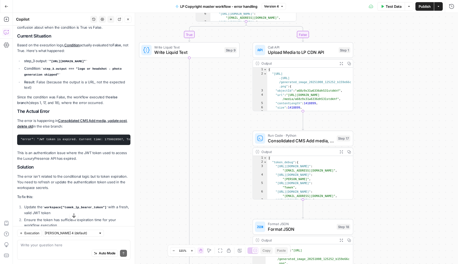
scroll to position [106, 0]
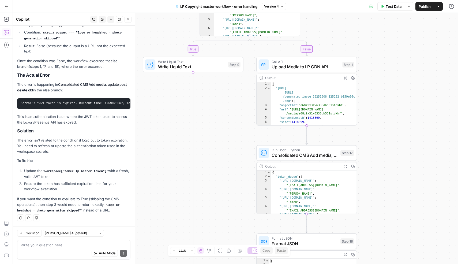
drag, startPoint x: 168, startPoint y: 145, endPoint x: 172, endPoint y: 159, distance: 14.9
click at [172, 159] on div "true false Workflow Input Settings Inputs Run Code · Python AWS bucket original…" at bounding box center [235, 138] width 445 height 251
click at [278, 152] on span "Consolidated CMS Add media, update post, delete old" at bounding box center [305, 155] width 66 height 6
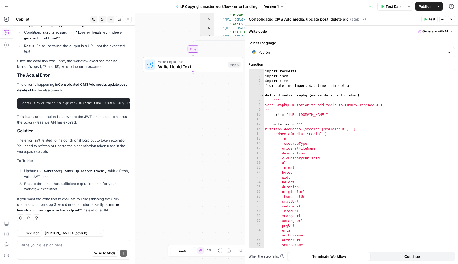
click at [450, 20] on icon "button" at bounding box center [451, 19] width 3 height 3
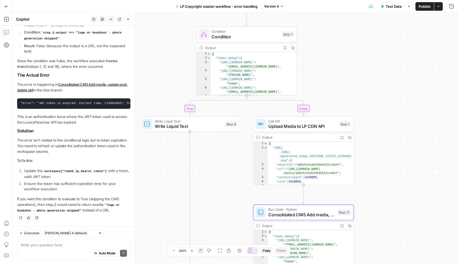
drag, startPoint x: 207, startPoint y: 118, endPoint x: 204, endPoint y: 178, distance: 59.5
click at [204, 178] on div "true false Workflow Input Settings Inputs Run Code · Python AWS bucket original…" at bounding box center [235, 138] width 445 height 251
click at [390, 9] on button "Test Data" at bounding box center [391, 6] width 28 height 9
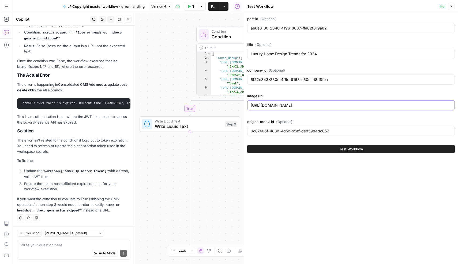
click at [270, 104] on input "[URL][DOMAIN_NAME]" at bounding box center [351, 105] width 201 height 5
paste input "[DOMAIN_NAME][URL]"
type input "[URL][DOMAIN_NAME]"
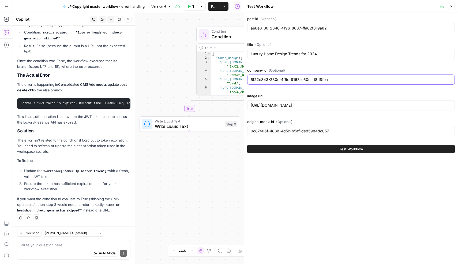
click at [267, 79] on input "5f22e343-230c-4f6c-9163-e60ecd8d8fea" at bounding box center [351, 79] width 201 height 5
paste input "37cb0b4d-f8c6-4a9f-aa59-d1f2c0cd7e80"
type input "37cb0b4d-f8c6-4a9f-aa59-d1f2c0cd7e80"
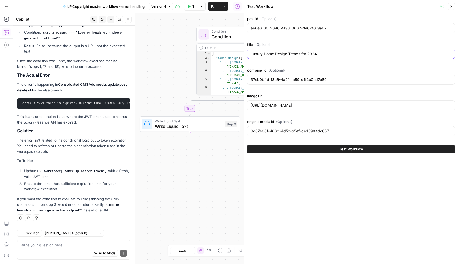
click at [270, 55] on input "Luxury Home Design Trends for 2024" at bounding box center [351, 53] width 201 height 5
paste input "[US_STATE] Real Estate - Sales are Up"
type input "[US_STATE] Real Estate - Sales are Up"
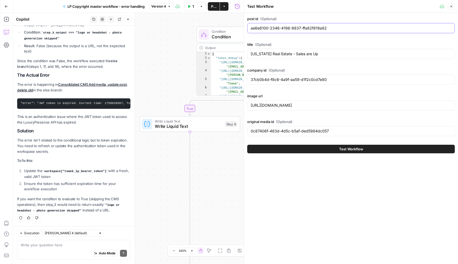
click at [275, 30] on input "ae6e8100-2346-4196-8837-ffa82f819a82" at bounding box center [351, 27] width 201 height 5
paste input "18d460f5-2f37-4414-aabe-d5ba1db2174f"
type input "18d460f5-2f37-4414-aabe-d5ba1db2174f"
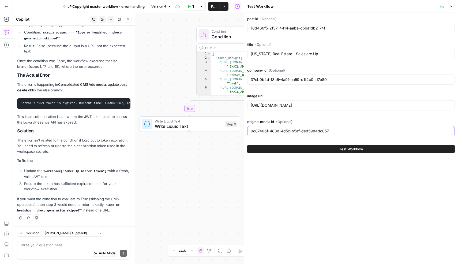
click at [275, 131] on input "0c87406f-483d-4d5c-b5af-ded5984dc057" at bounding box center [351, 130] width 201 height 5
paste input "b8ff8fba-8a44-4f5e-a86c-ecafa8f09d7b"
type input "b8ff8fba-8a44-4f5e-a86c-ecafa8f09d7b"
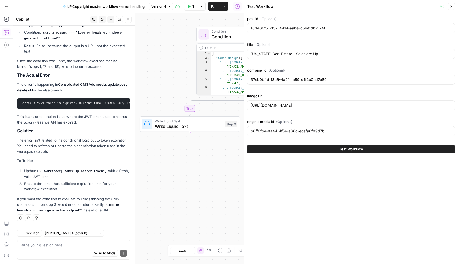
click at [294, 148] on button "Test Workflow" at bounding box center [351, 149] width 208 height 9
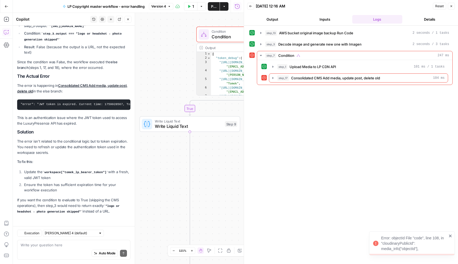
scroll to position [106, 0]
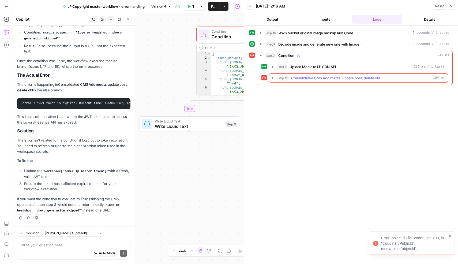
click at [405, 78] on div "step_17 Consolidated CMS Add media, update post, delete old 104 ms" at bounding box center [360, 77] width 167 height 5
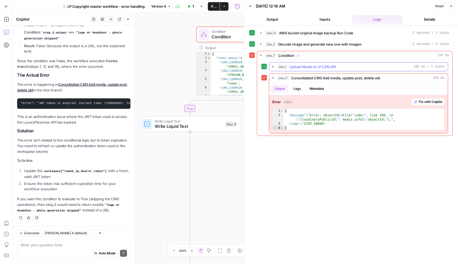
click at [282, 68] on span "step_1" at bounding box center [282, 66] width 10 height 5
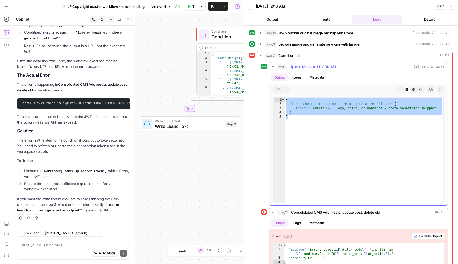
drag, startPoint x: 292, startPoint y: 118, endPoint x: 284, endPoint y: 98, distance: 20.9
click at [284, 98] on div "* 1 2 3 4 5 { "logo, chart, or headshot - photo generation skipped" : { "error"…" at bounding box center [358, 150] width 170 height 106
type textarea "**********"
click at [110, 18] on icon "button" at bounding box center [110, 19] width 3 height 3
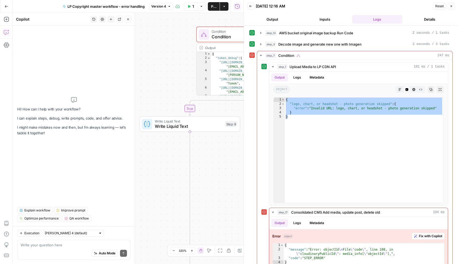
click at [47, 248] on div "Auto Mode Send" at bounding box center [74, 253] width 106 height 12
paste textarea "{ "logo, chart, or headshot - photo generation skipped": { "error": "Invalid UR…"
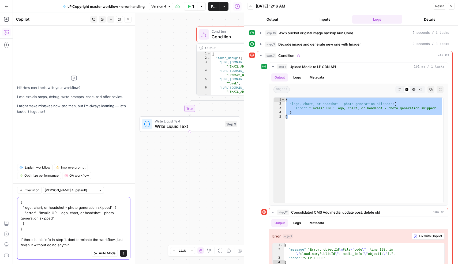
type textarea "{ "logo, chart, or headshot - photo generation skipped": { "error": "Invalid UR…"
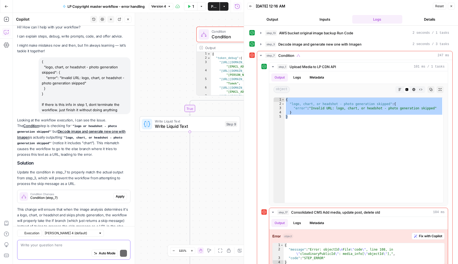
scroll to position [21, 0]
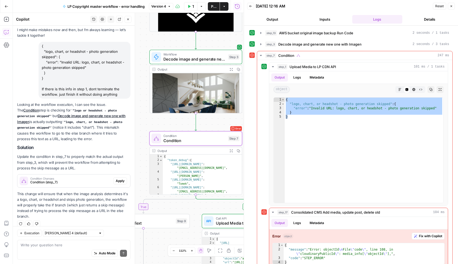
click at [120, 181] on span "Apply" at bounding box center [120, 180] width 9 height 5
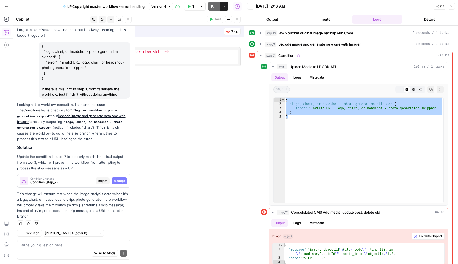
click at [120, 181] on span "Accept" at bounding box center [119, 180] width 11 height 5
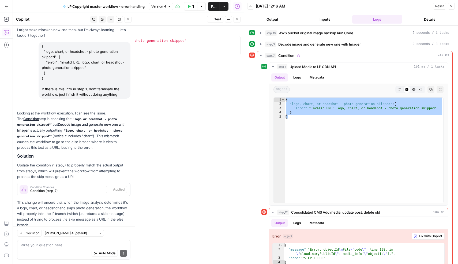
scroll to position [30, 0]
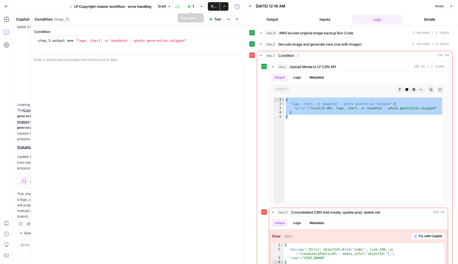
click at [195, 5] on button "Test Data" at bounding box center [190, 6] width 13 height 9
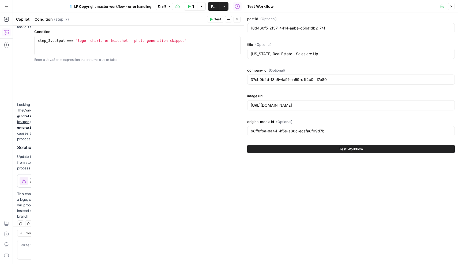
click at [265, 151] on button "Test Workflow" at bounding box center [351, 149] width 208 height 9
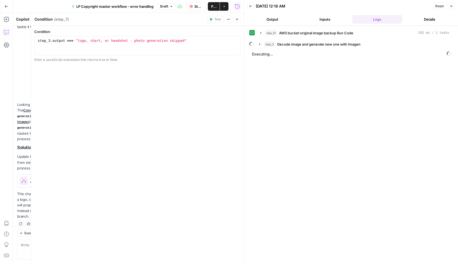
click at [238, 18] on icon "button" at bounding box center [236, 19] width 3 height 3
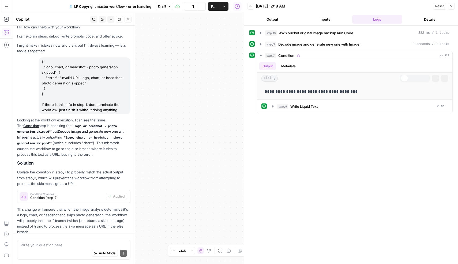
scroll to position [30, 0]
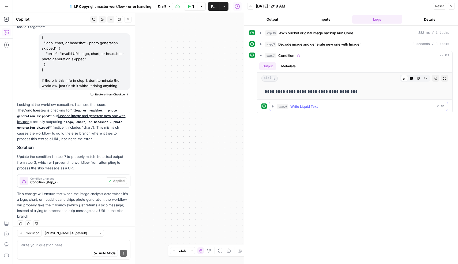
click at [270, 108] on button "step_9 Write Liquid Text 2 ms" at bounding box center [358, 106] width 179 height 9
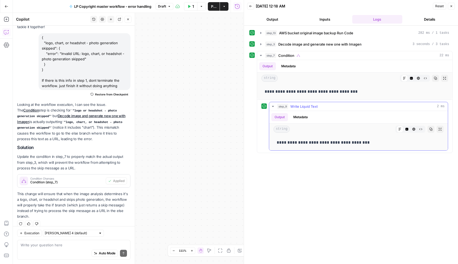
click at [278, 107] on span "step_9" at bounding box center [282, 106] width 11 height 5
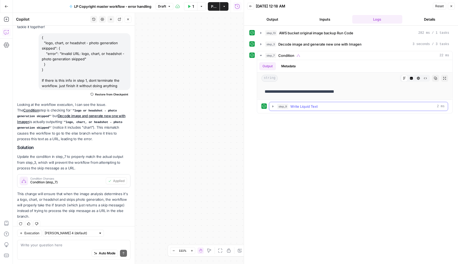
click at [278, 107] on span "step_9" at bounding box center [282, 106] width 11 height 5
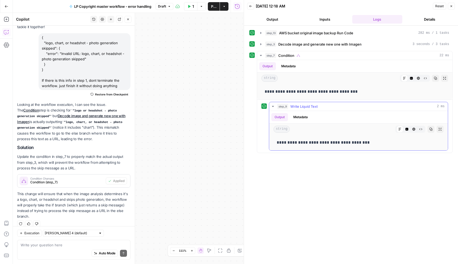
click at [278, 107] on span "step_9" at bounding box center [282, 106] width 11 height 5
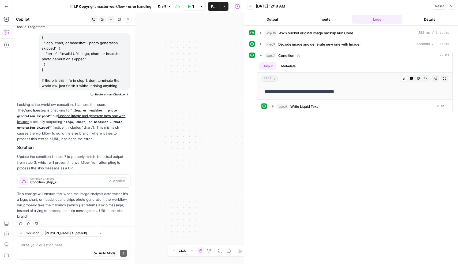
click at [212, 7] on span "Publish" at bounding box center [213, 6] width 5 height 5
